Goal: Information Seeking & Learning: Learn about a topic

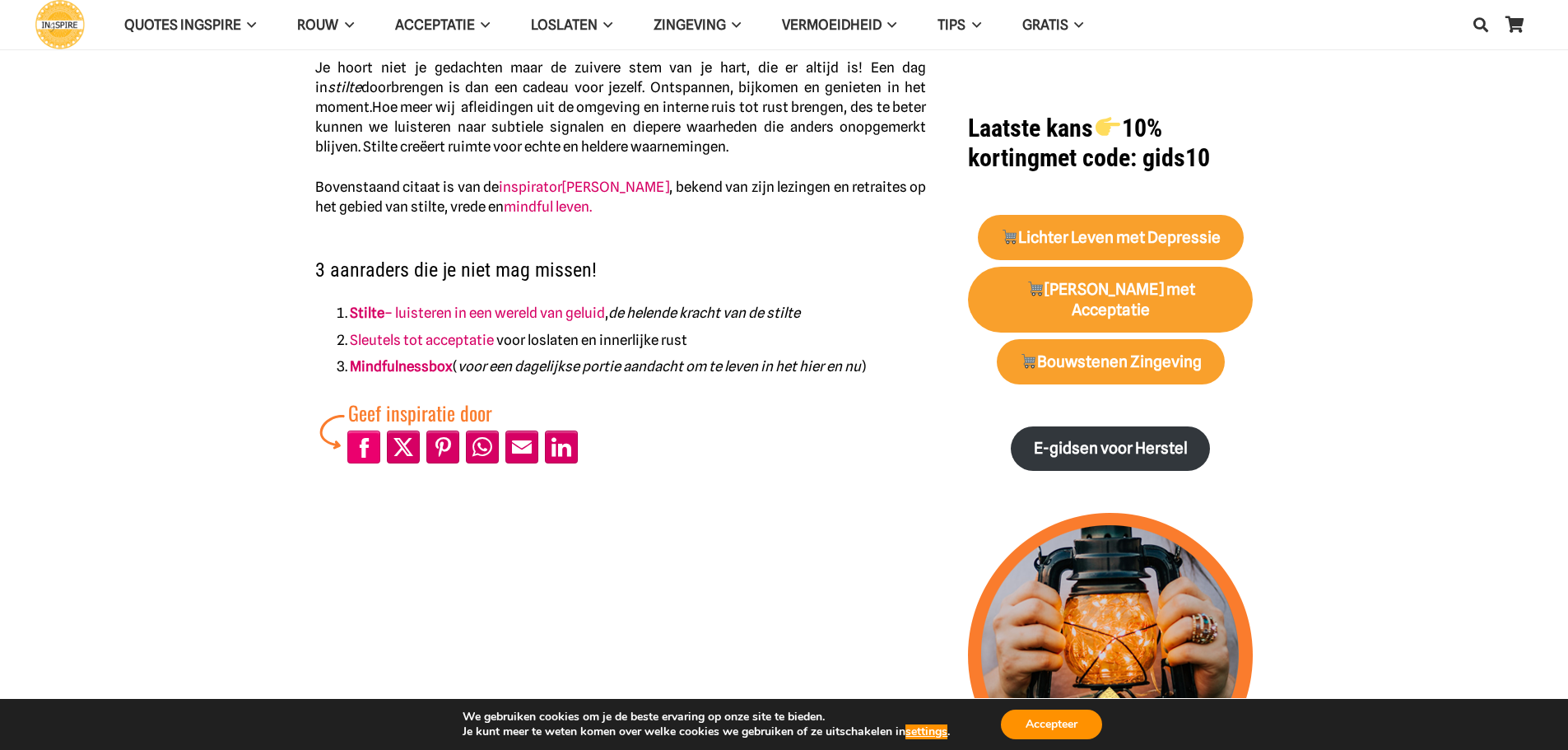
scroll to position [659, 0]
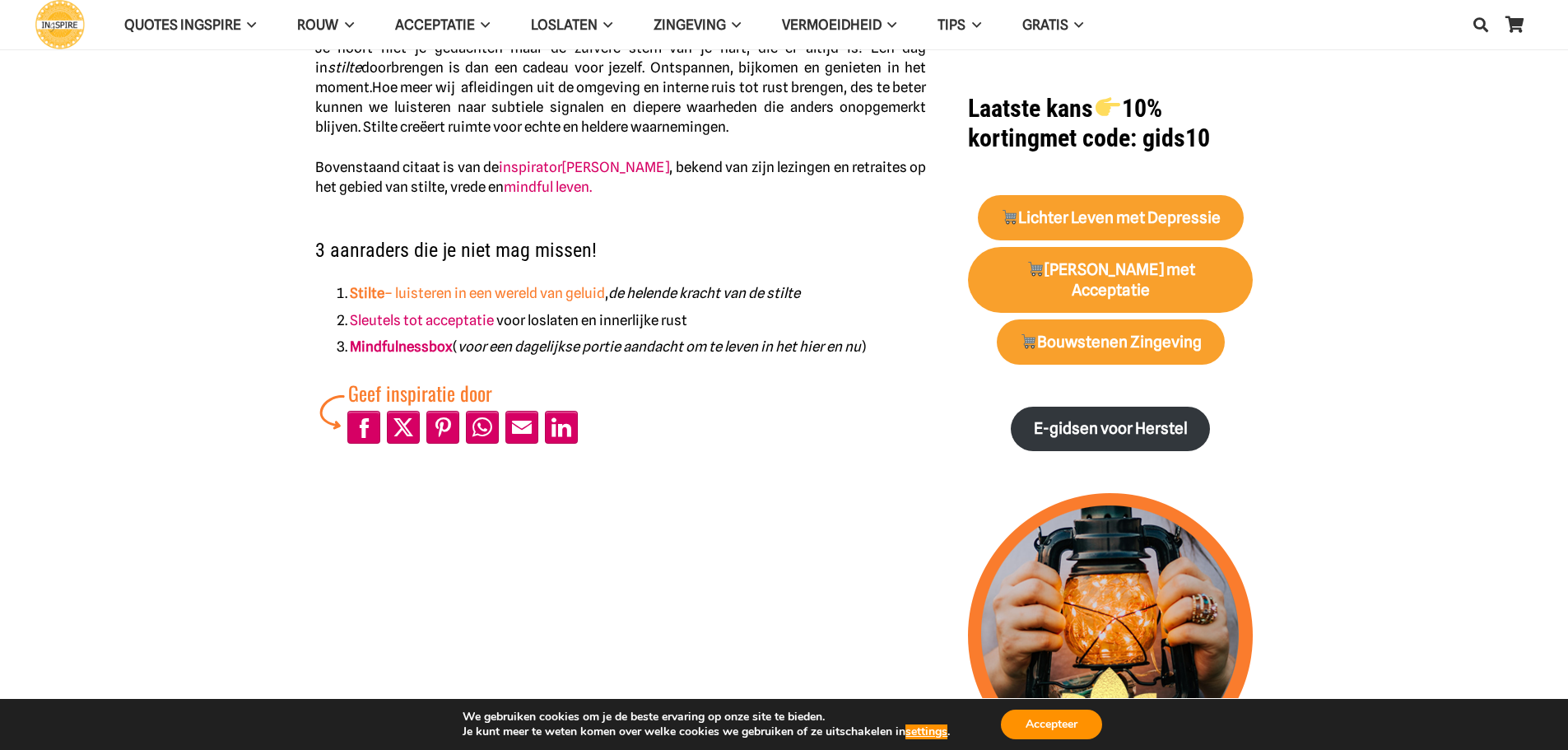
click at [364, 292] on strong "Stilte" at bounding box center [367, 293] width 34 height 17
click at [377, 317] on link "Sleutels tot acceptatie" at bounding box center [422, 320] width 144 height 17
click at [402, 344] on link "Mindfulnessbox" at bounding box center [402, 347] width 103 height 17
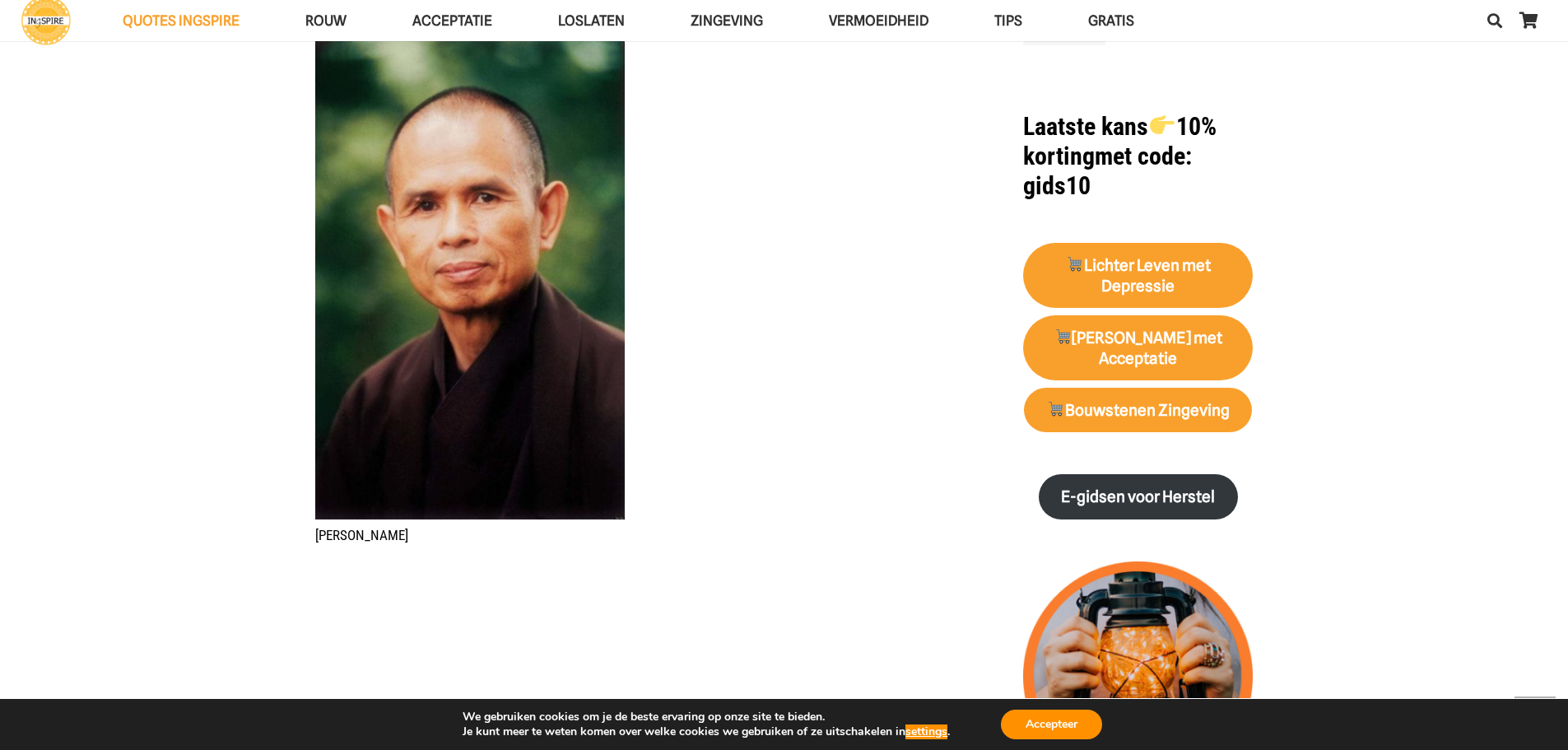
scroll to position [1647, 0]
